Goal: Information Seeking & Learning: Check status

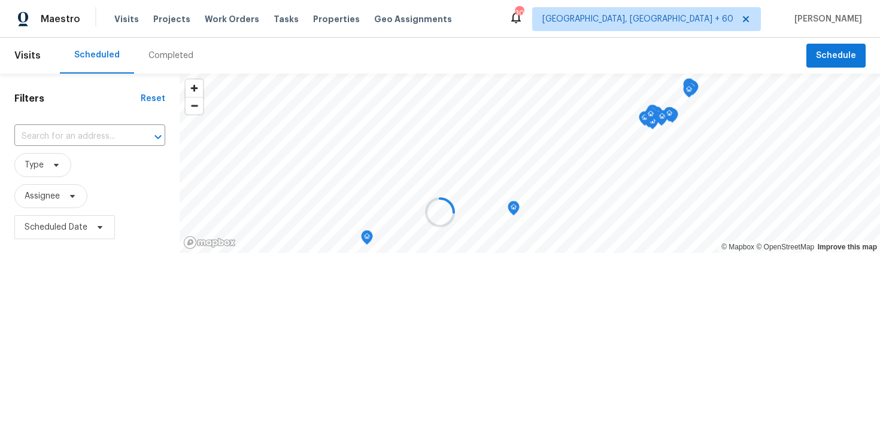
click at [159, 59] on div at bounding box center [440, 212] width 880 height 424
click at [159, 64] on div at bounding box center [440, 212] width 880 height 424
click at [163, 57] on div at bounding box center [440, 212] width 880 height 424
click at [153, 57] on div "Completed" at bounding box center [170, 56] width 45 height 12
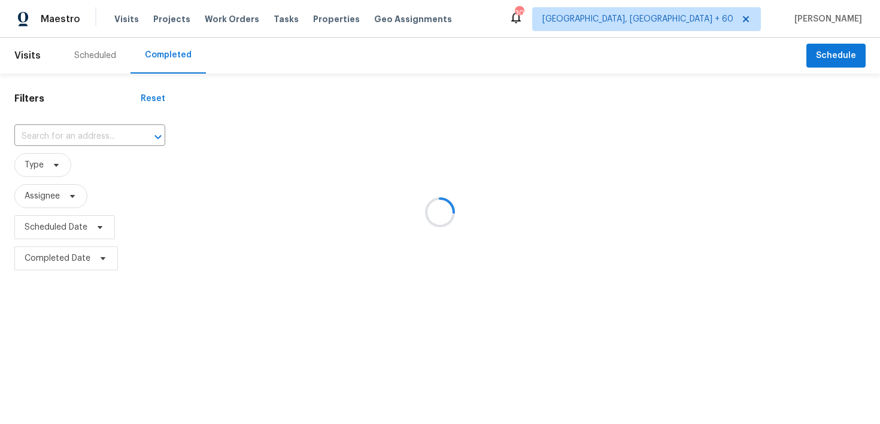
click at [46, 135] on div at bounding box center [440, 212] width 880 height 424
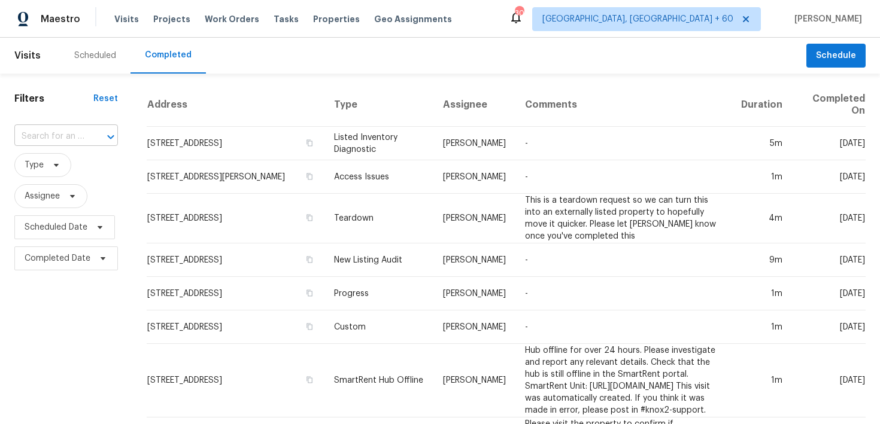
click at [40, 130] on input "text" at bounding box center [49, 136] width 70 height 19
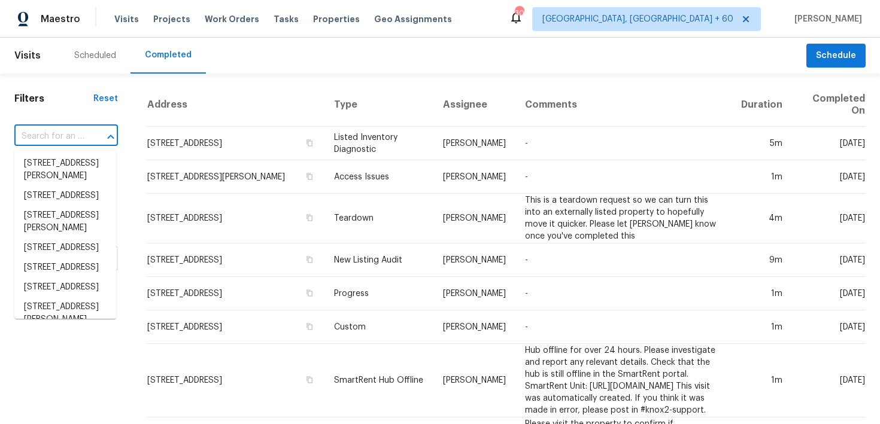
paste input "[STREET_ADDRESS][PERSON_NAME][PERSON_NAME]"
type input "[STREET_ADDRESS][PERSON_NAME][PERSON_NAME]"
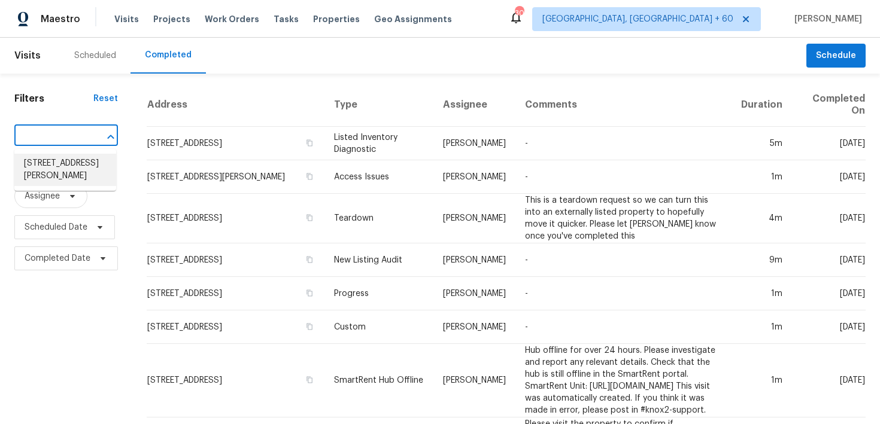
click at [50, 177] on li "[STREET_ADDRESS][PERSON_NAME]" at bounding box center [65, 170] width 102 height 32
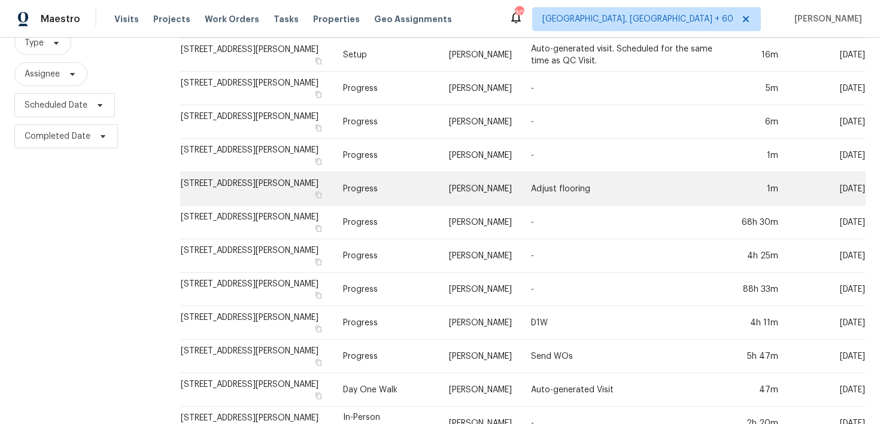
scroll to position [148, 0]
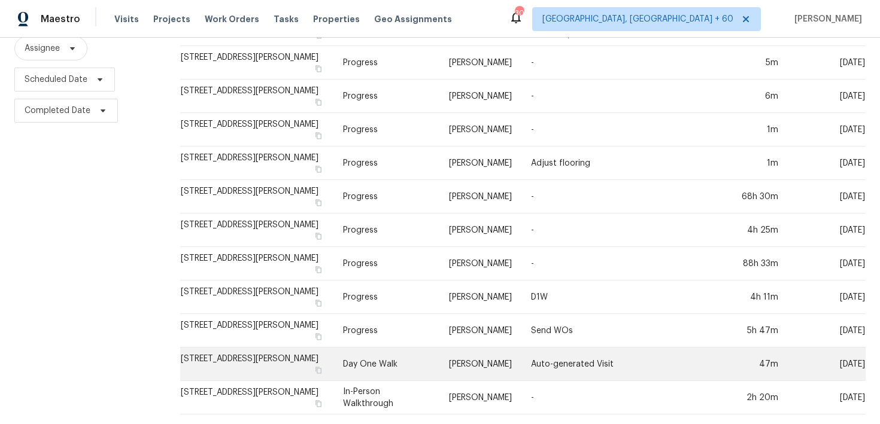
click at [373, 366] on td "Day One Walk" at bounding box center [386, 365] width 106 height 34
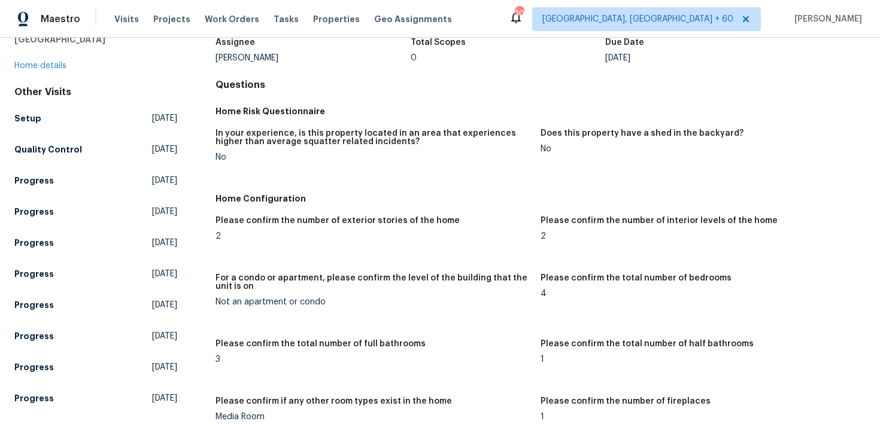
scroll to position [311, 0]
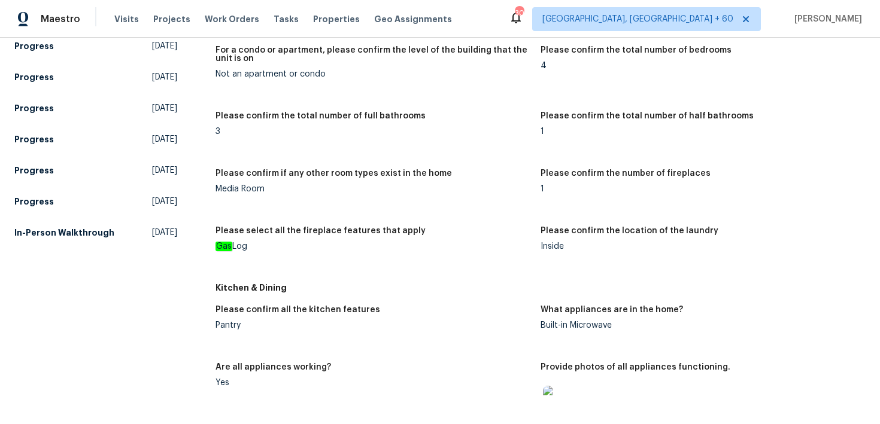
click at [236, 247] on div "Gas Log" at bounding box center [372, 246] width 315 height 8
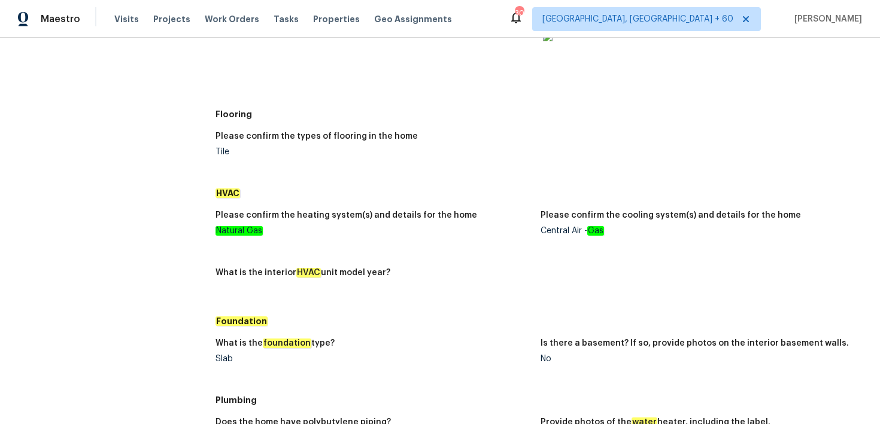
scroll to position [1073, 0]
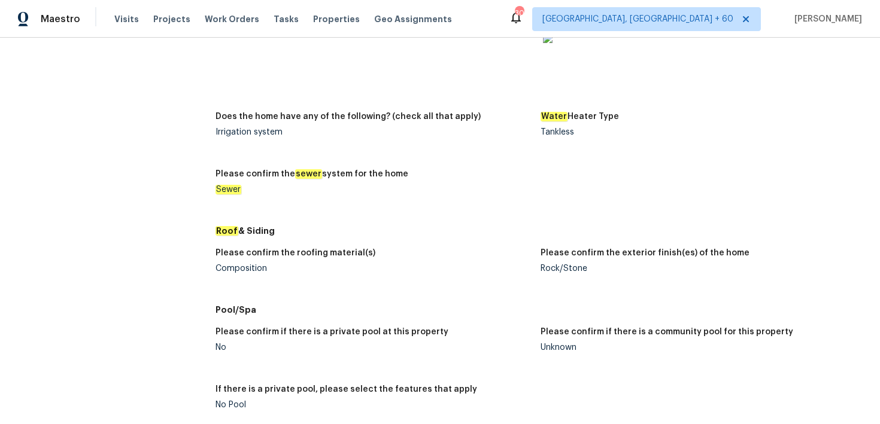
click at [235, 267] on div "Composition" at bounding box center [372, 268] width 315 height 8
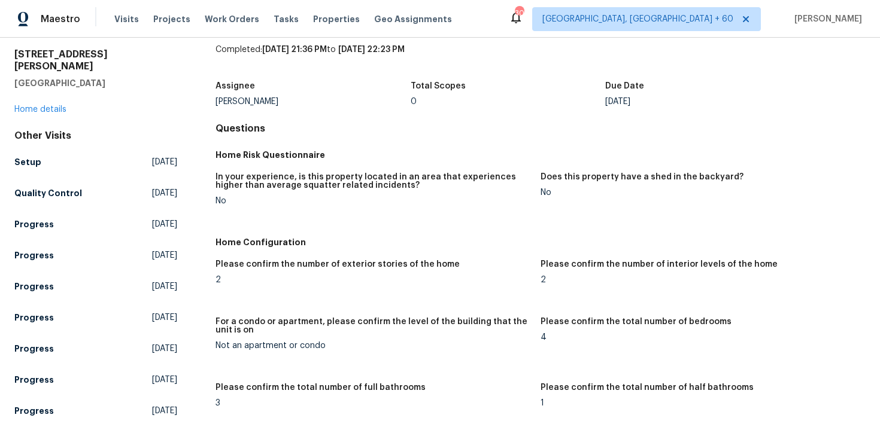
scroll to position [0, 0]
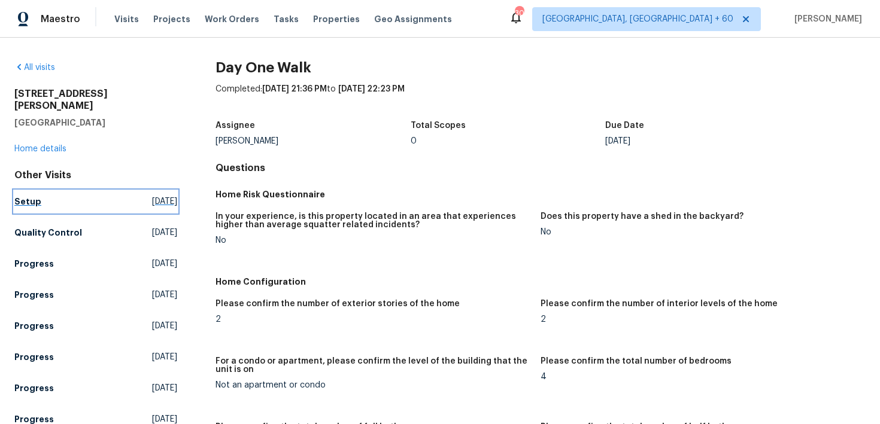
click at [32, 196] on h5 "Setup" at bounding box center [27, 202] width 27 height 12
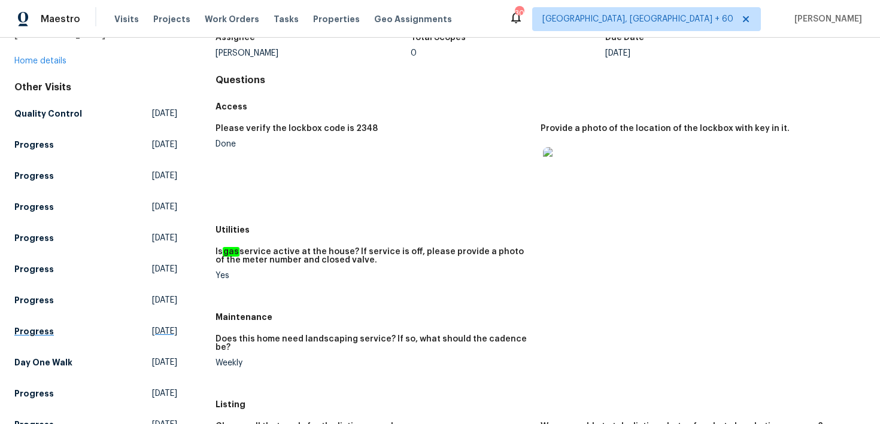
scroll to position [77, 0]
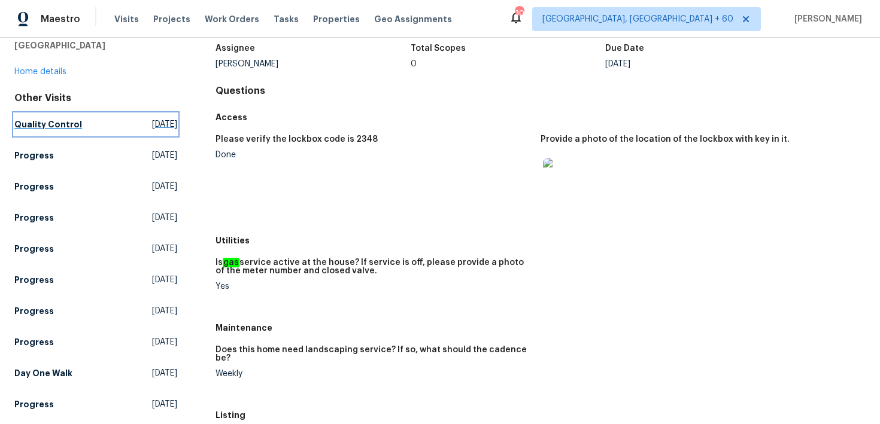
click at [63, 118] on h5 "Quality Control" at bounding box center [48, 124] width 68 height 12
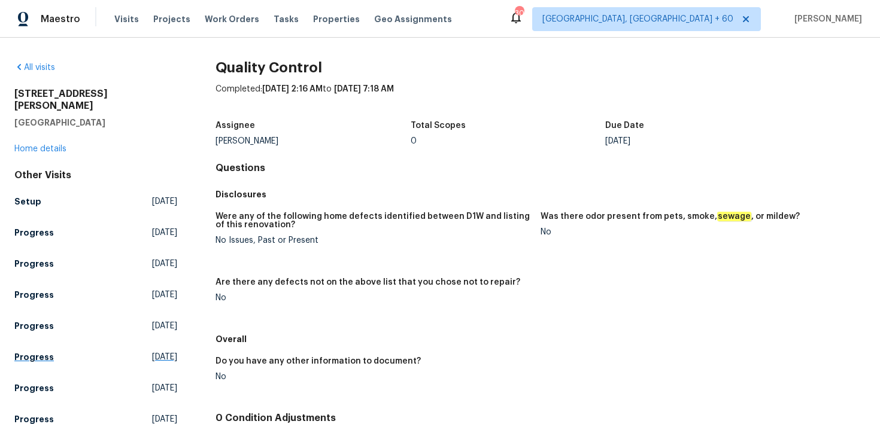
scroll to position [128, 0]
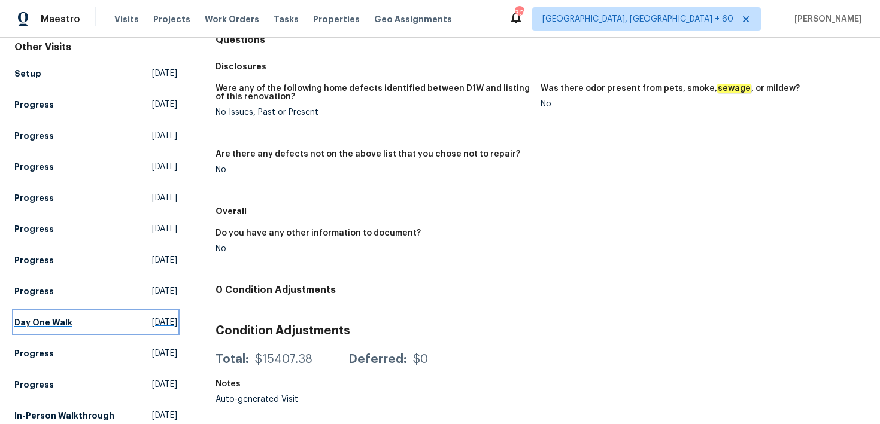
click at [38, 317] on h5 "Day One Walk" at bounding box center [43, 323] width 58 height 12
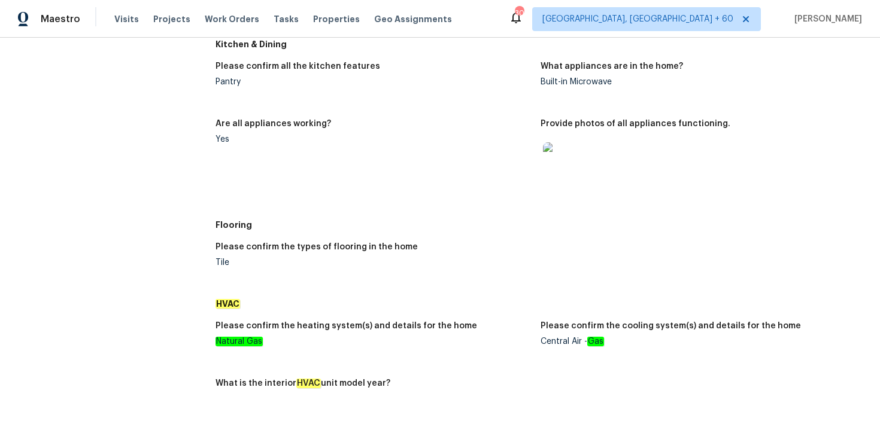
scroll to position [66, 0]
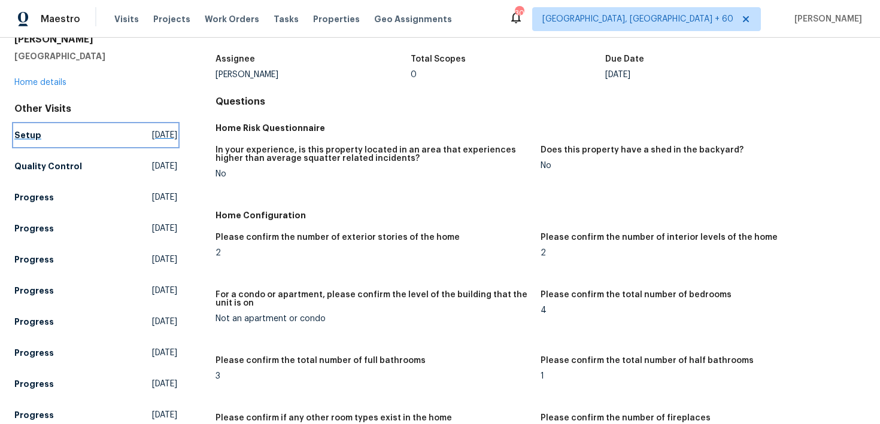
click at [35, 129] on h5 "Setup" at bounding box center [27, 135] width 27 height 12
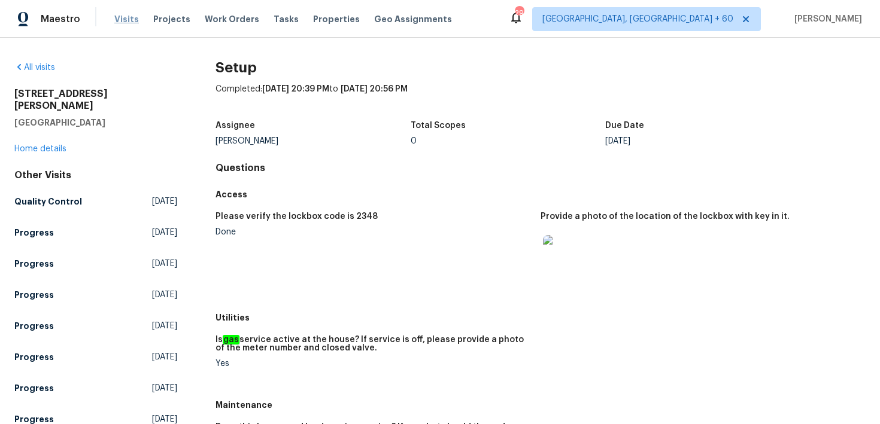
click at [114, 23] on span "Visits" at bounding box center [126, 19] width 25 height 12
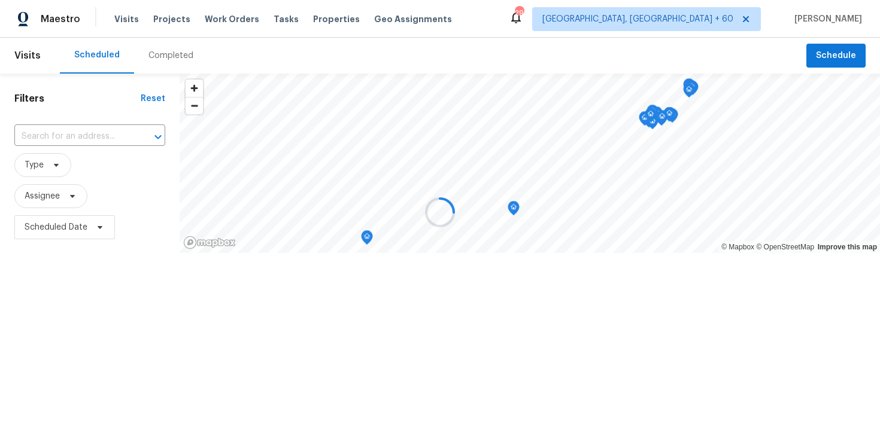
click at [155, 56] on div at bounding box center [440, 212] width 880 height 424
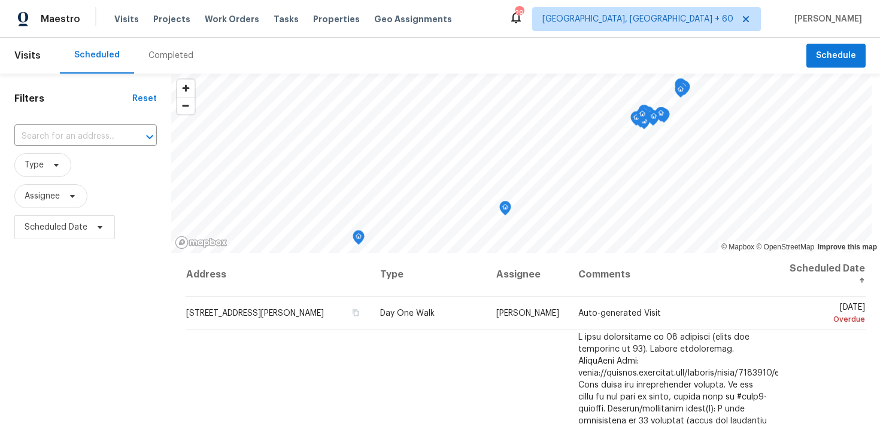
click at [154, 60] on div "Completed" at bounding box center [170, 56] width 45 height 12
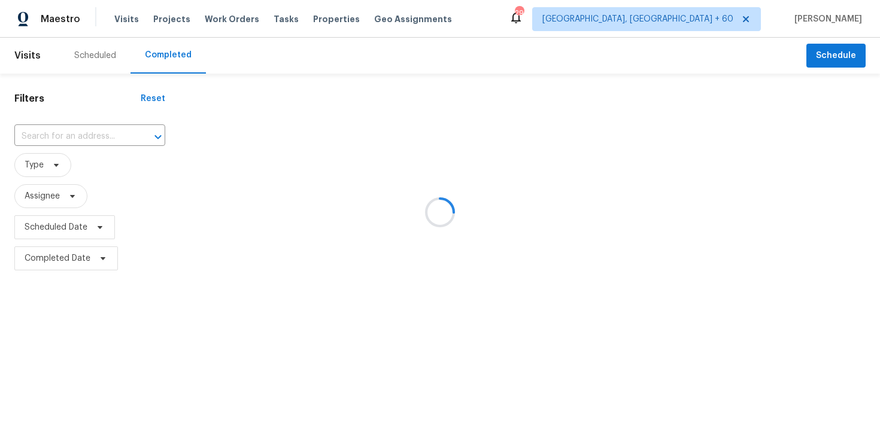
click at [80, 137] on div at bounding box center [440, 212] width 880 height 424
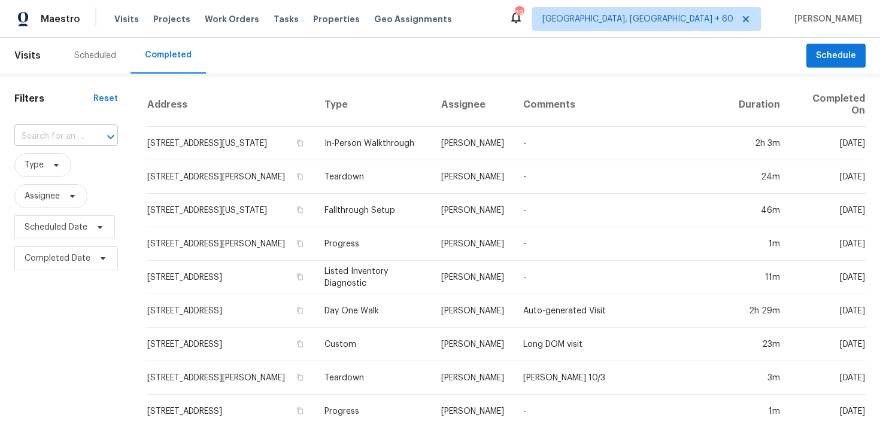
click at [37, 135] on input "text" at bounding box center [49, 136] width 70 height 19
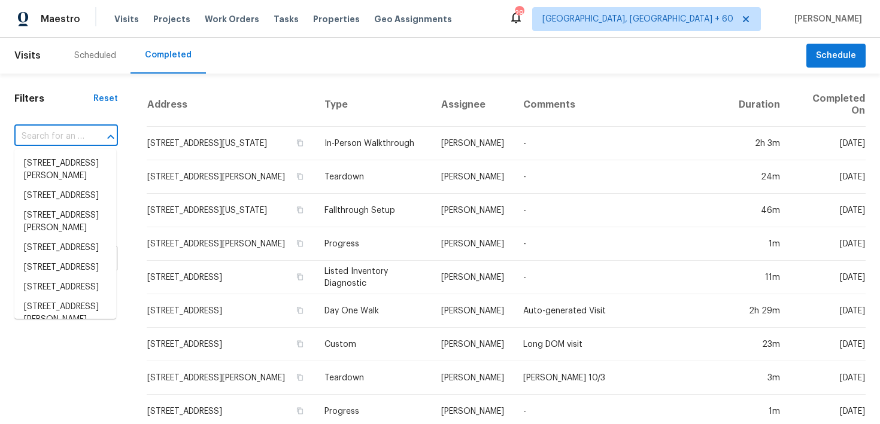
paste input "[STREET_ADDRESS][PERSON_NAME]"
type input "[STREET_ADDRESS][PERSON_NAME]"
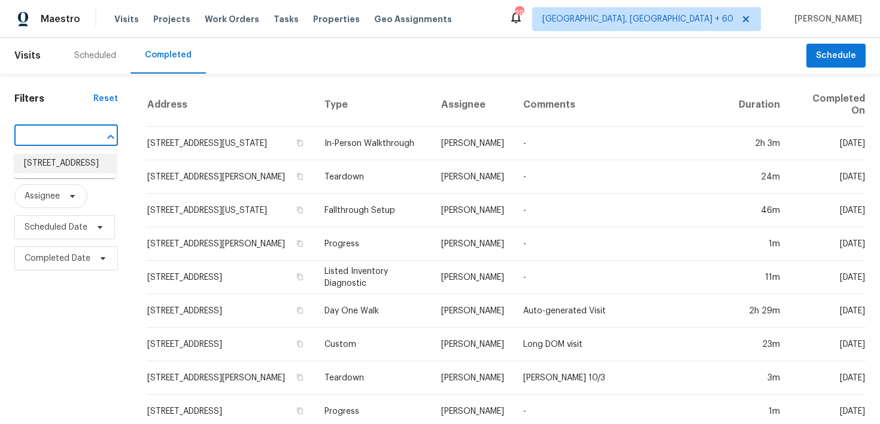
click at [42, 160] on li "[STREET_ADDRESS]" at bounding box center [65, 164] width 102 height 20
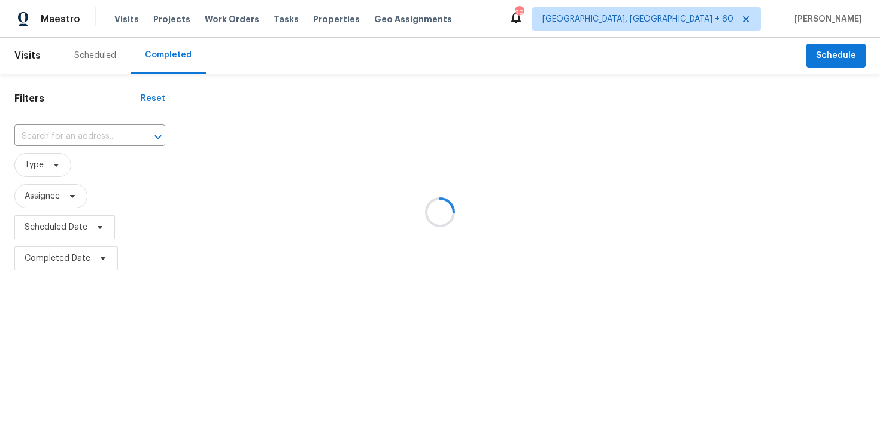
type input "[STREET_ADDRESS]"
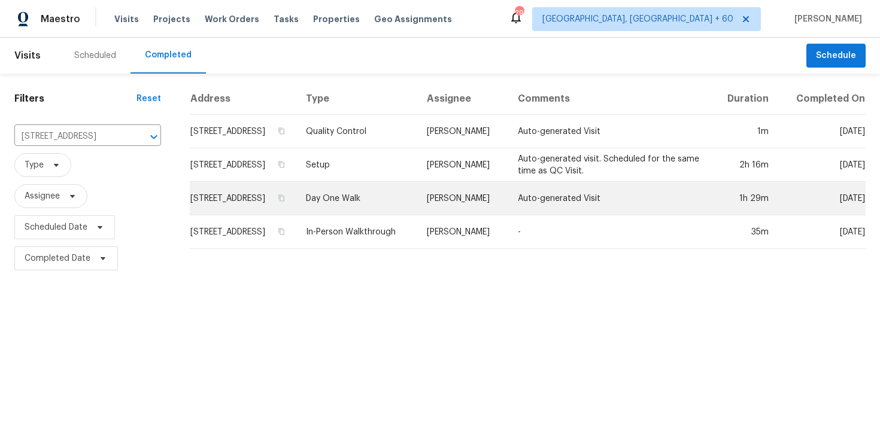
click at [354, 215] on td "Day One Walk" at bounding box center [356, 199] width 121 height 34
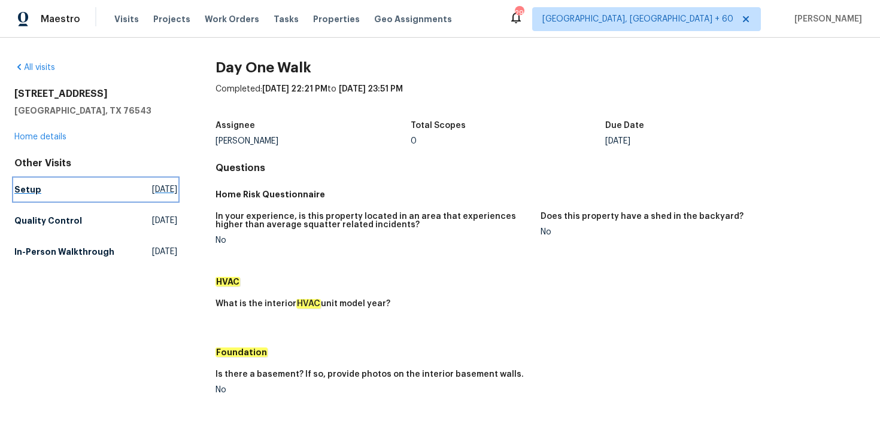
click at [27, 188] on h5 "Setup" at bounding box center [27, 190] width 27 height 12
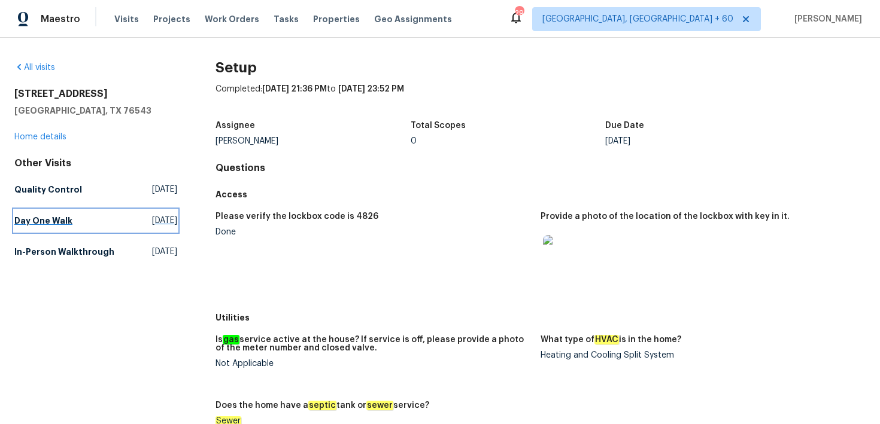
click at [42, 216] on h5 "Day One Walk" at bounding box center [43, 221] width 58 height 12
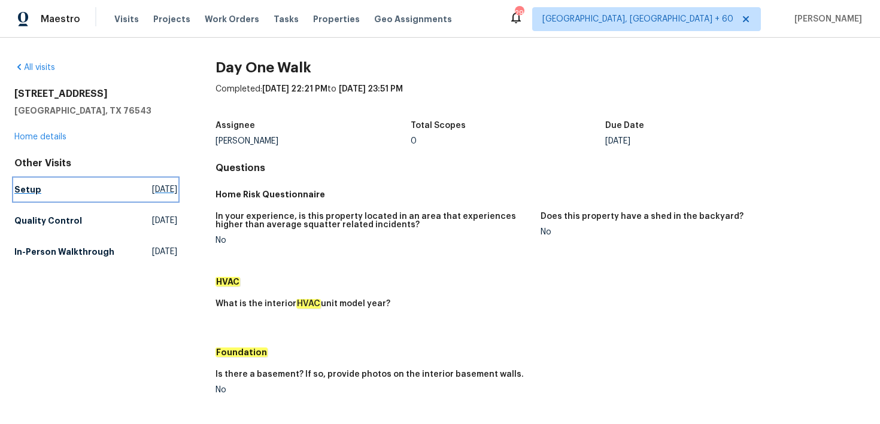
click at [22, 190] on h5 "Setup" at bounding box center [27, 190] width 27 height 12
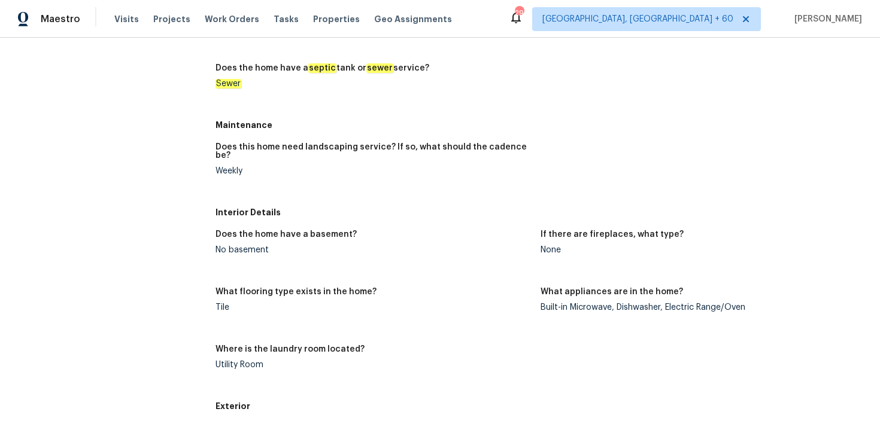
scroll to position [497, 0]
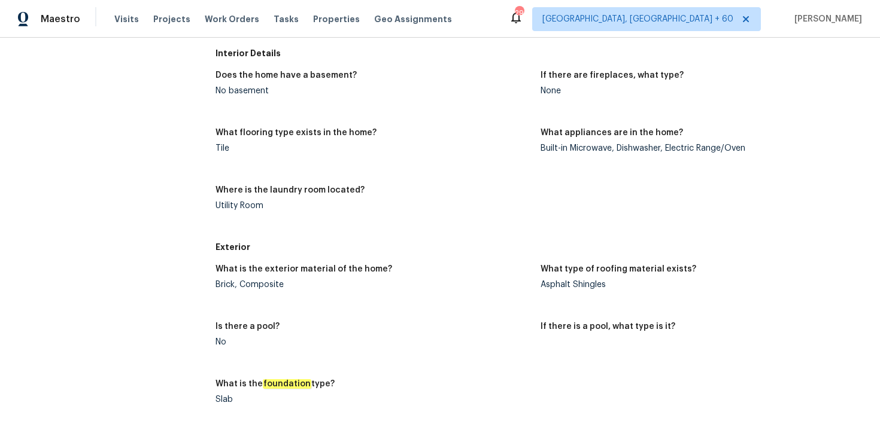
click at [578, 281] on div "Asphalt Shingles" at bounding box center [697, 285] width 315 height 8
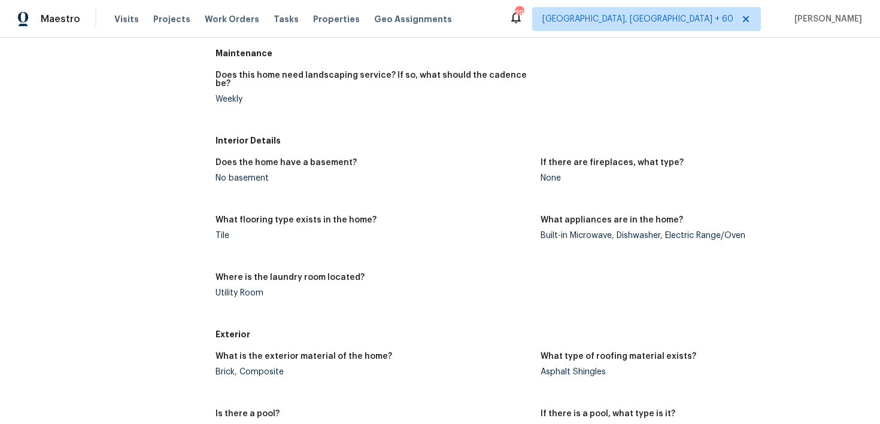
scroll to position [0, 0]
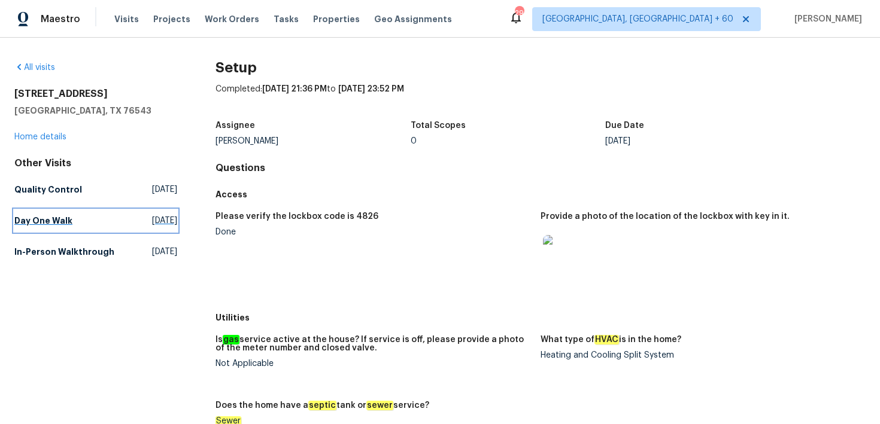
click at [53, 218] on h5 "Day One Walk" at bounding box center [43, 221] width 58 height 12
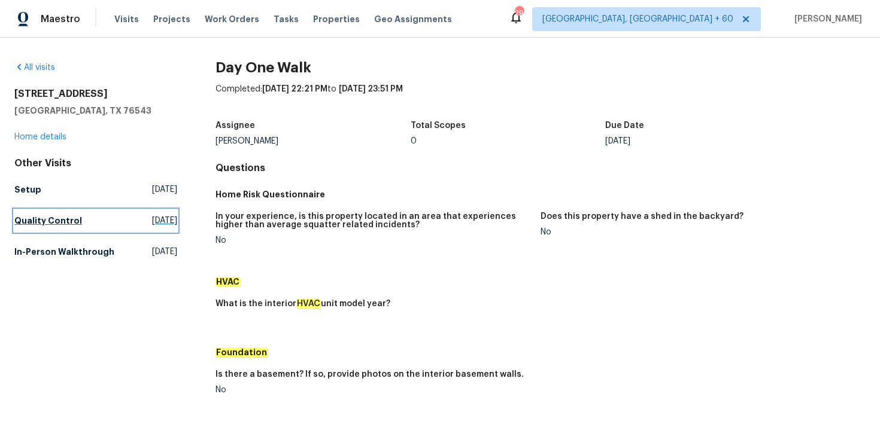
click at [35, 218] on h5 "Quality Control" at bounding box center [48, 221] width 68 height 12
